Goal: Task Accomplishment & Management: Manage account settings

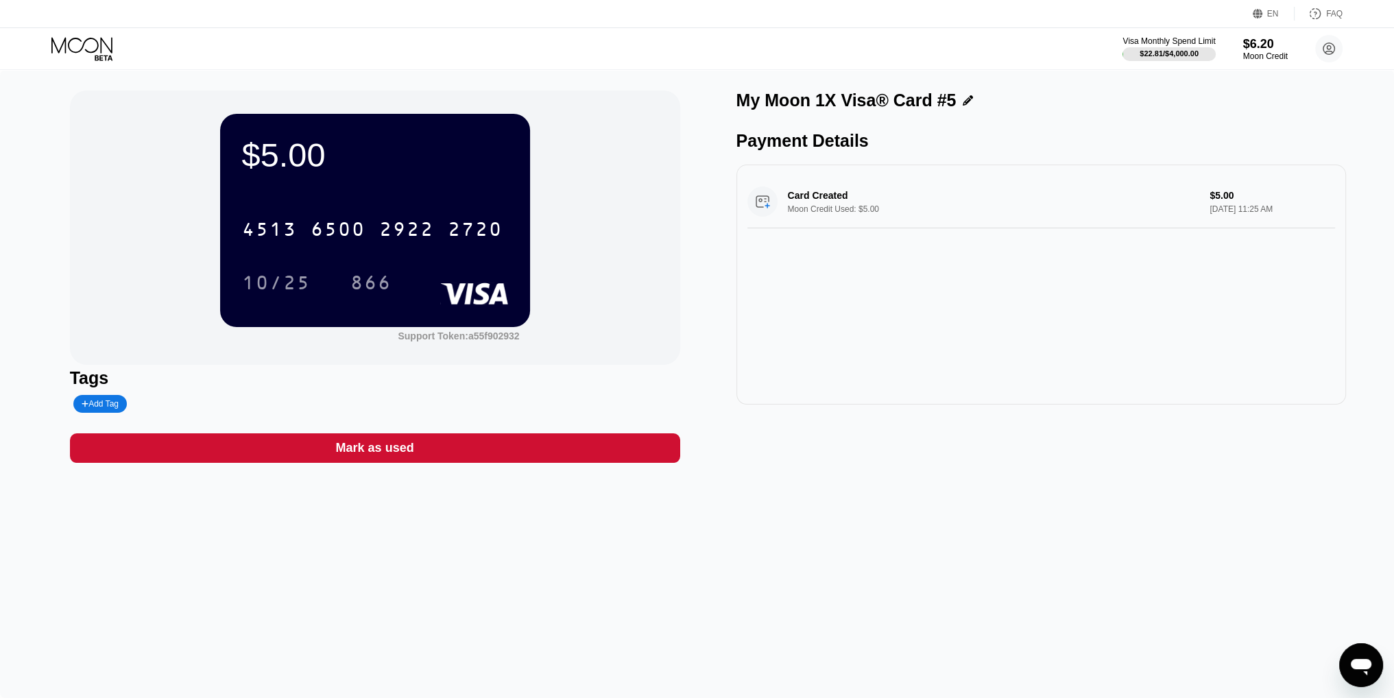
click at [75, 46] on icon at bounding box center [83, 49] width 64 height 24
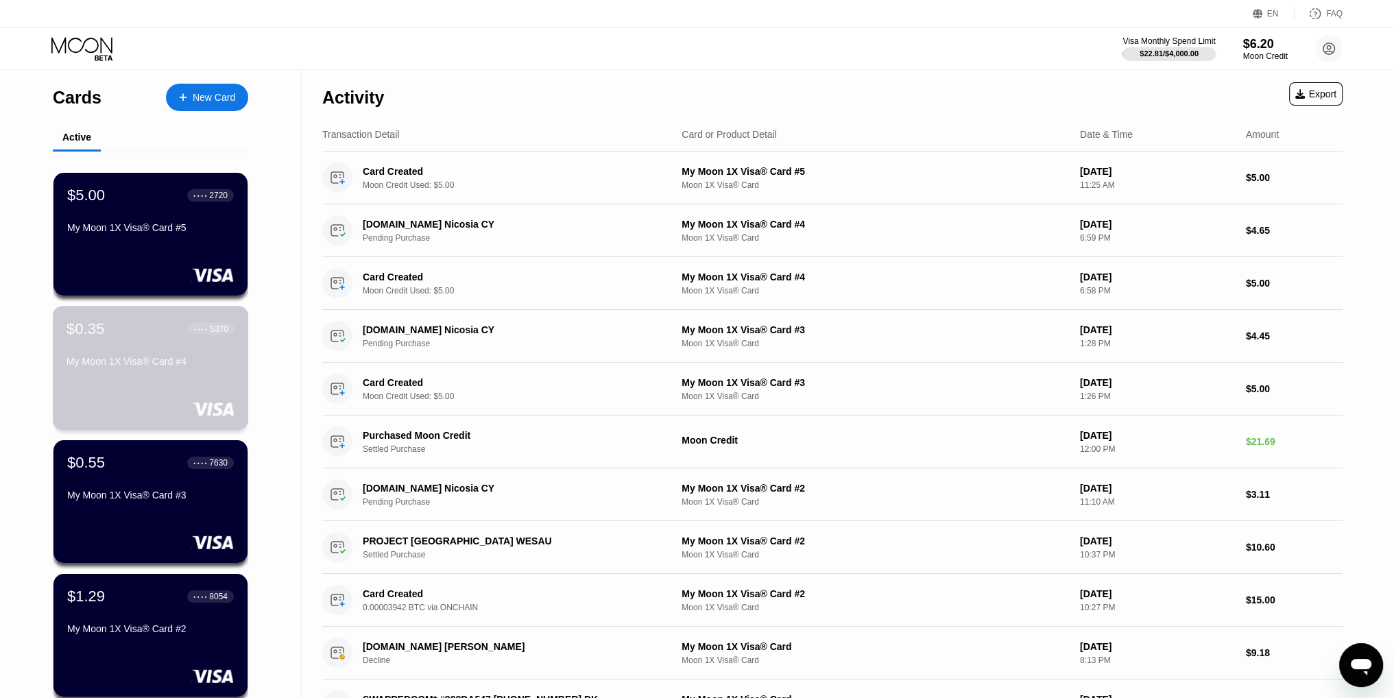
click at [142, 349] on div "$0.35 ● ● ● ● 5370 My Moon 1X Visa® Card #4" at bounding box center [151, 346] width 168 height 53
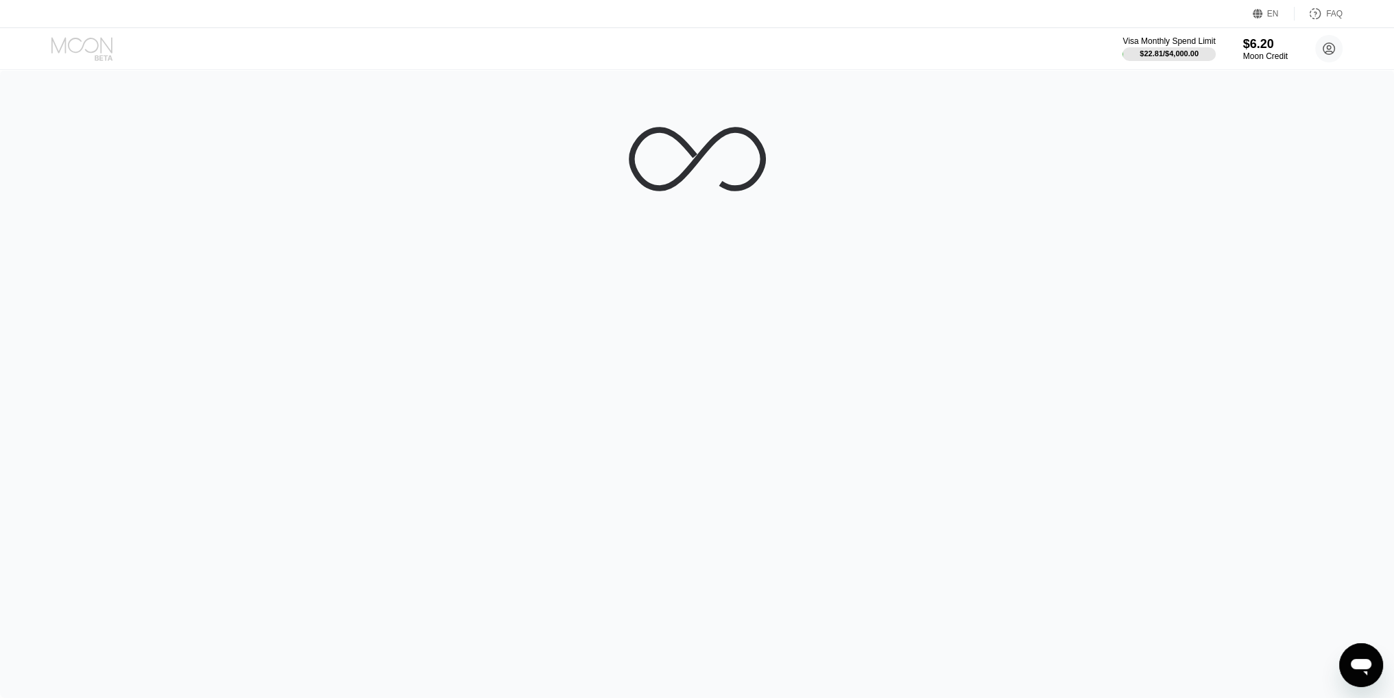
click at [84, 49] on icon at bounding box center [83, 49] width 64 height 24
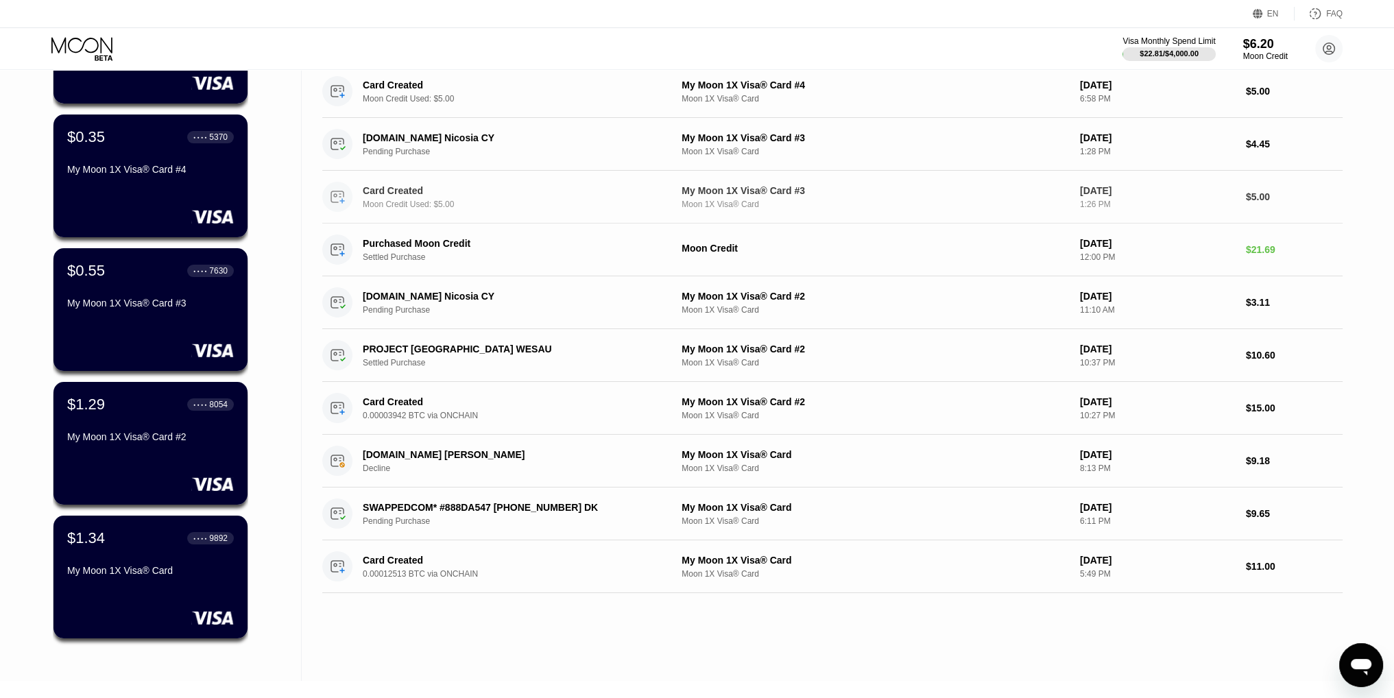
scroll to position [206, 0]
